Goal: Information Seeking & Learning: Learn about a topic

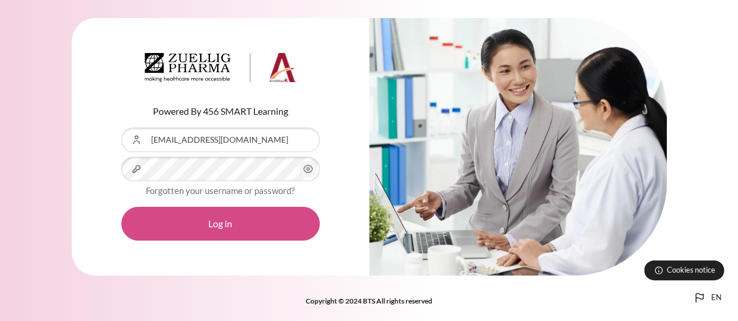
click at [209, 218] on button "Log in" at bounding box center [220, 224] width 198 height 34
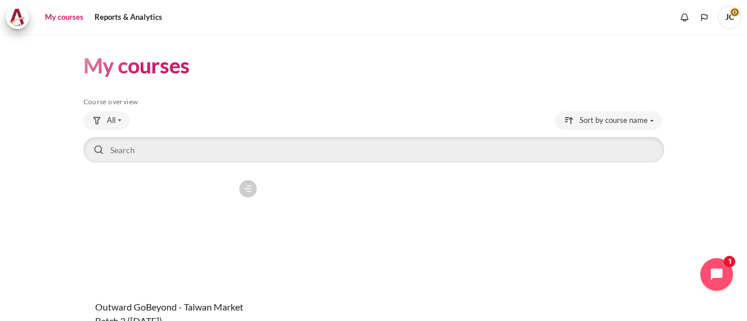
click at [240, 235] on figure "Content" at bounding box center [173, 232] width 180 height 117
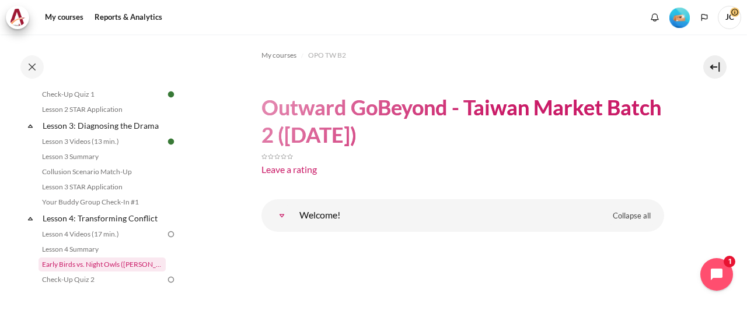
scroll to position [350, 0]
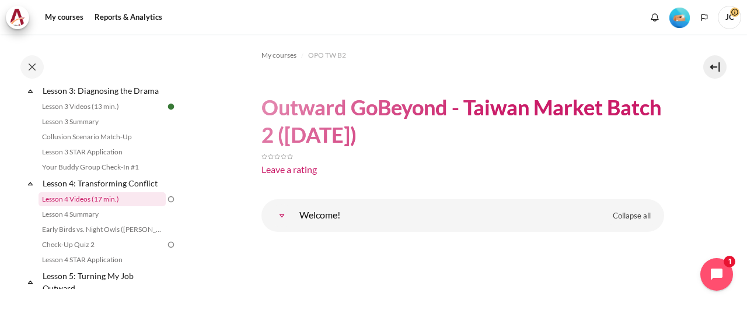
click at [103, 206] on link "Lesson 4 Videos (17 min.)" at bounding box center [101, 199] width 127 height 14
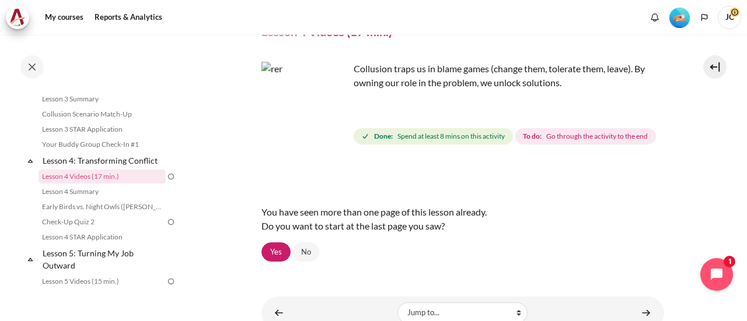
scroll to position [117, 0]
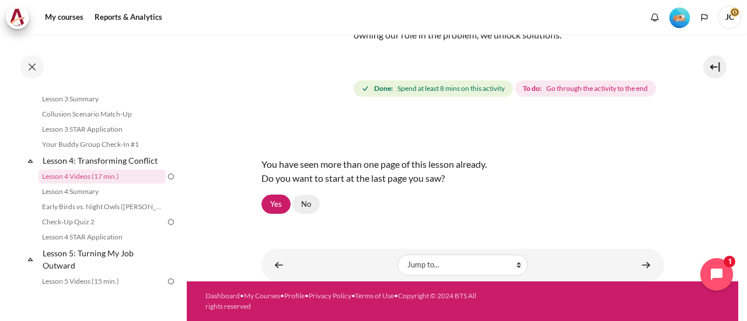
click at [302, 215] on link "No" at bounding box center [305, 205] width 27 height 20
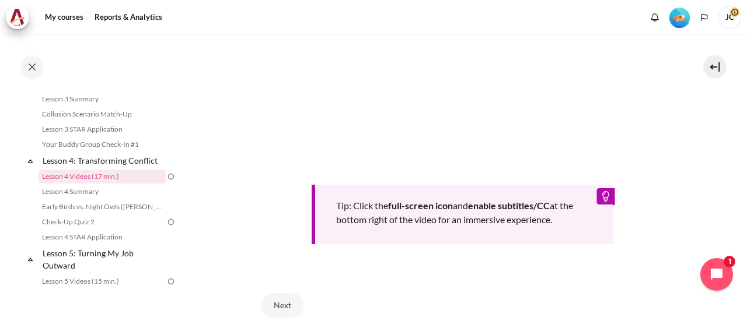
scroll to position [292, 0]
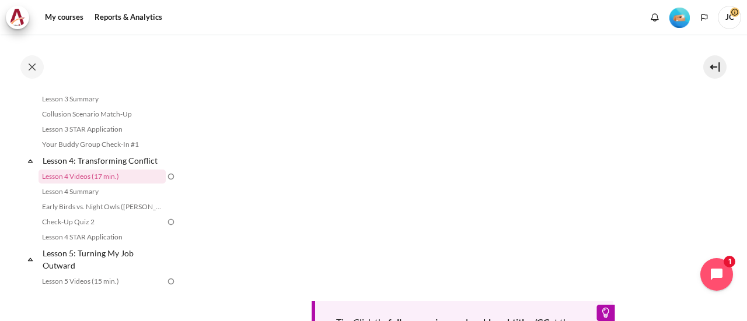
click at [348, 284] on div "Tip: Click the full-screen icon and enable subtitles/CC at the bottom right of …" at bounding box center [462, 204] width 402 height 314
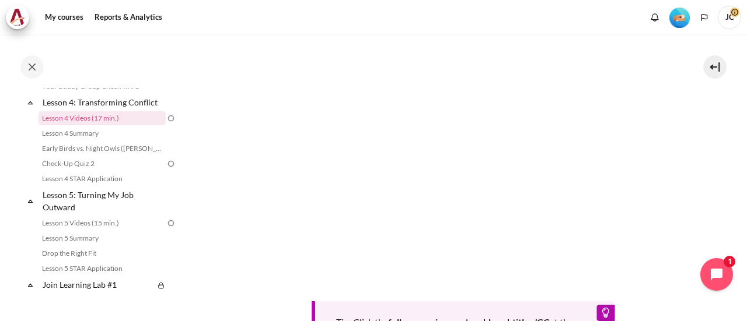
scroll to position [467, 0]
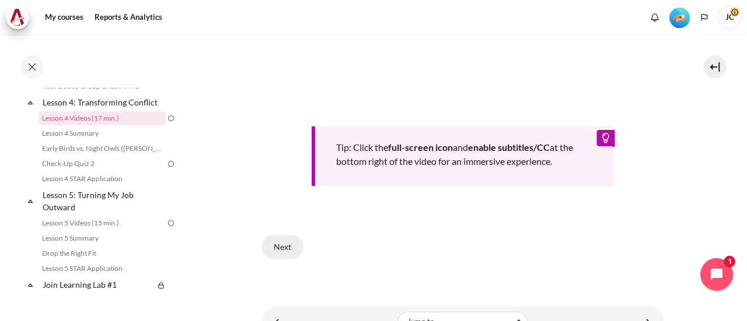
click at [272, 244] on button "Next" at bounding box center [282, 247] width 42 height 24
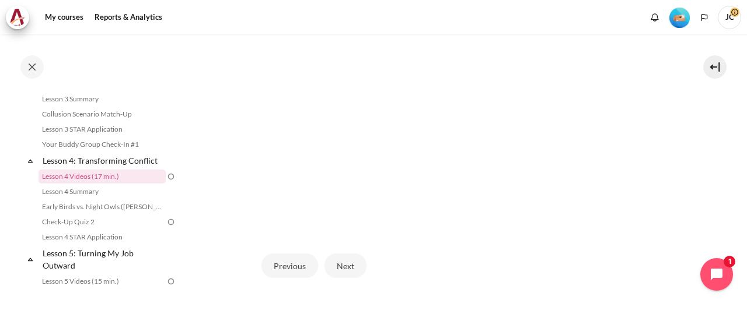
scroll to position [350, 0]
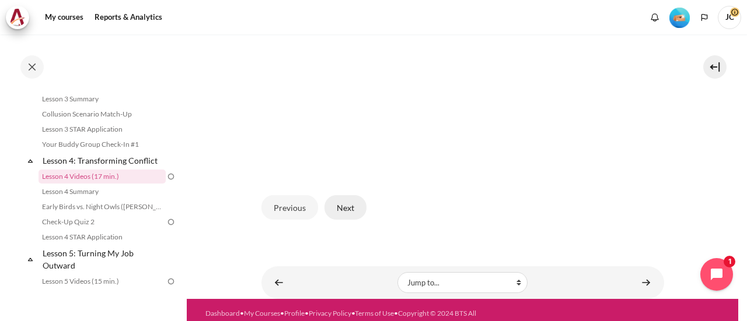
click at [345, 220] on button "Next" at bounding box center [345, 207] width 42 height 24
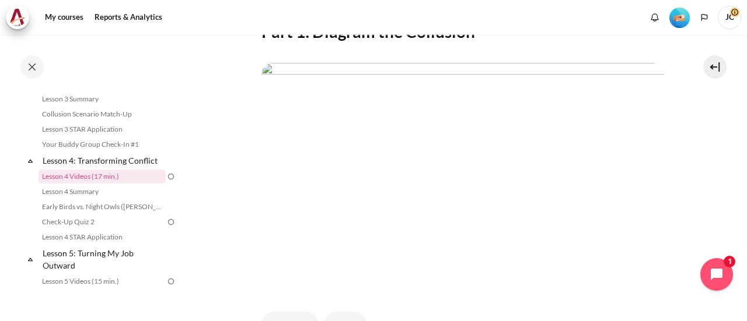
scroll to position [292, 0]
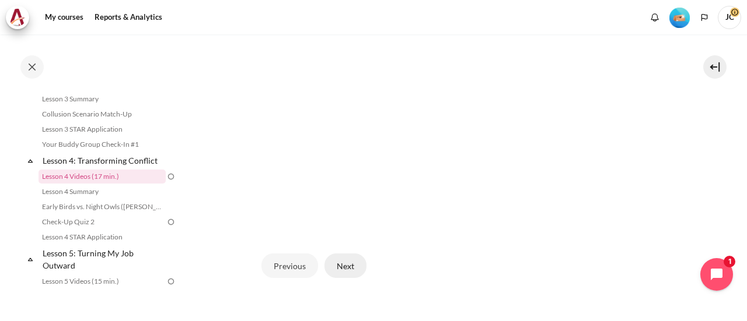
click at [344, 278] on button "Next" at bounding box center [345, 266] width 42 height 24
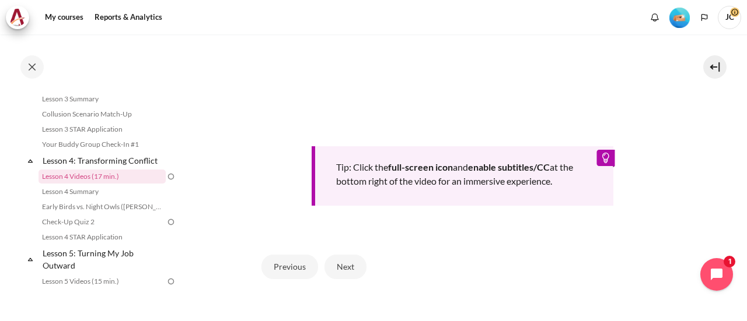
scroll to position [525, 0]
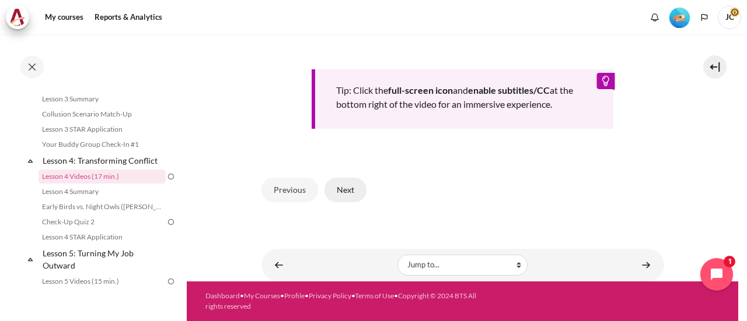
click at [355, 202] on button "Next" at bounding box center [345, 190] width 42 height 24
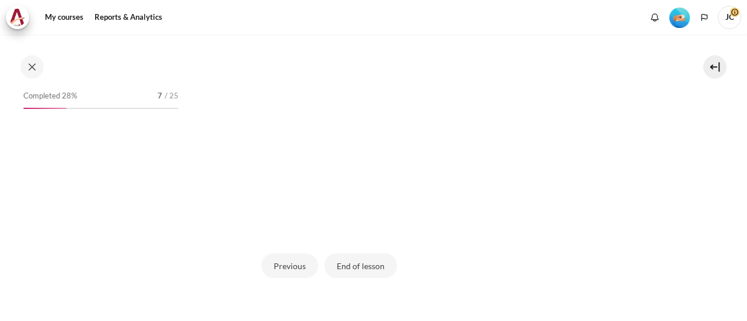
scroll to position [373, 0]
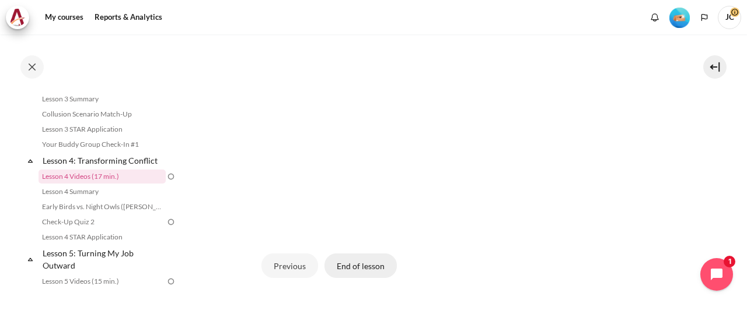
click at [370, 278] on button "End of lesson" at bounding box center [360, 266] width 72 height 24
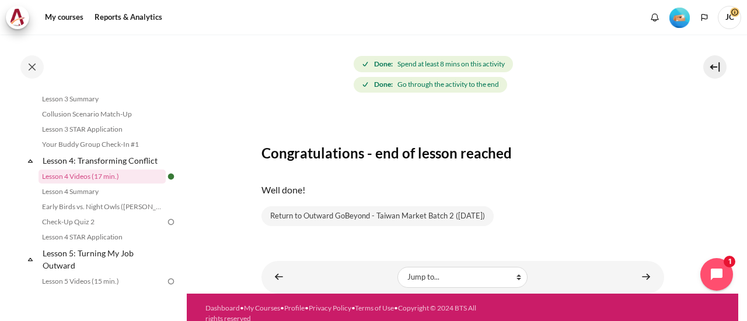
scroll to position [142, 0]
